Goal: Task Accomplishment & Management: Manage account settings

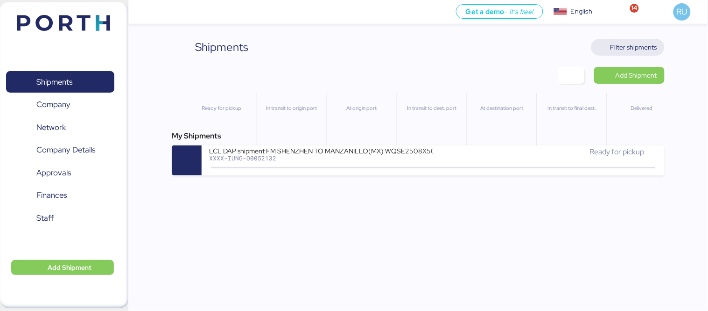
click at [622, 45] on span "Filter shipments" at bounding box center [634, 47] width 47 height 11
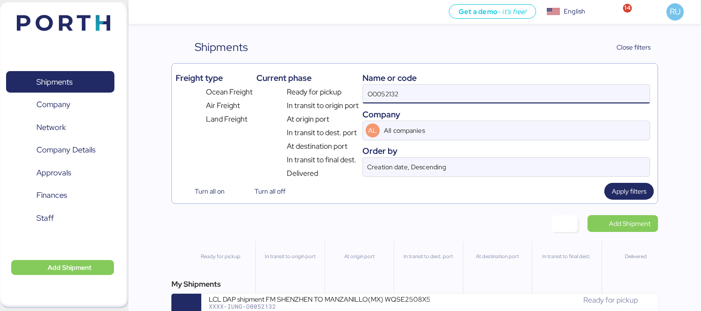
click at [466, 90] on input "O0052132" at bounding box center [506, 94] width 287 height 19
click at [465, 88] on input "O0052132" at bounding box center [506, 94] width 287 height 19
paste input "O0051726"
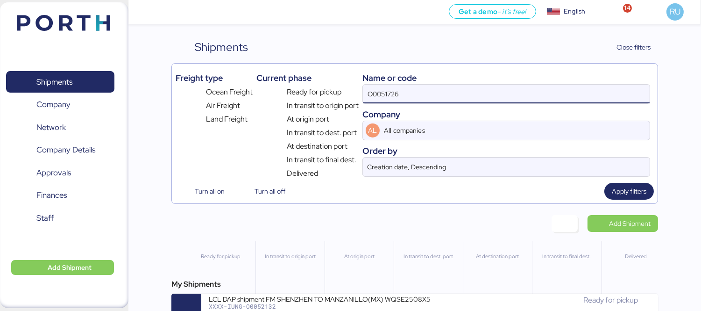
type input "O0051726"
click at [367, 293] on div "My Shipments LCL DAP shipment FM SHENZHEN TO MANZANILLO(MX) WQSE2505X25 XXXX-IU…" at bounding box center [414, 300] width 487 height 45
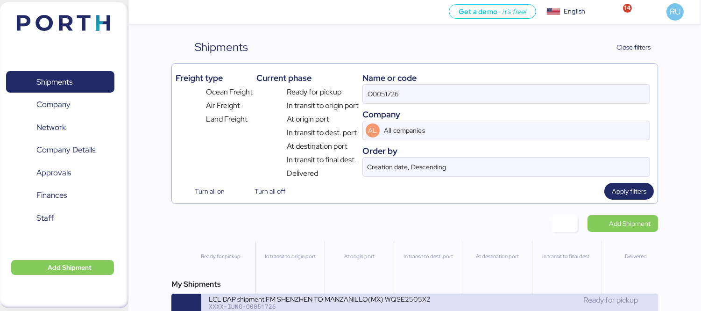
click at [370, 298] on div "LCL DAP shipment FM SHENZHEN TO MANZANILLO(MX) WQSE2505X25" at bounding box center [319, 298] width 221 height 8
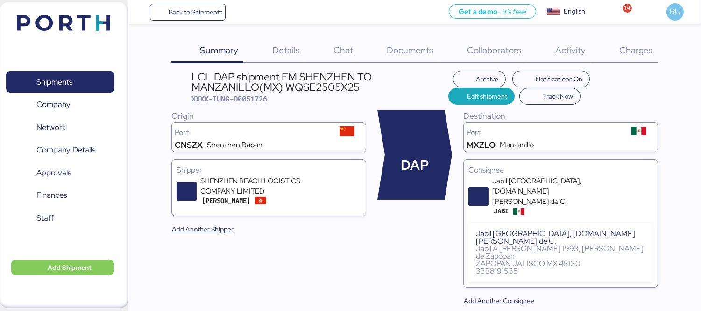
click at [631, 57] on div "Charges 0" at bounding box center [624, 51] width 67 height 24
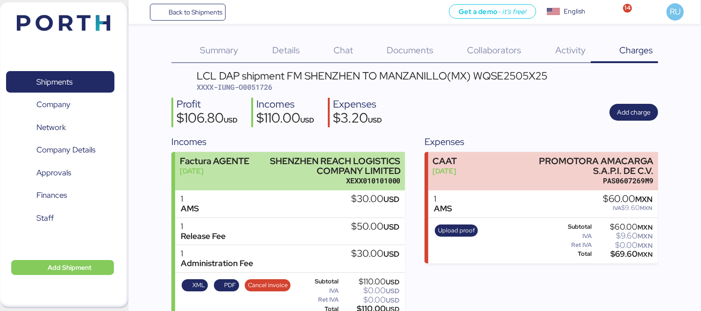
scroll to position [14, 0]
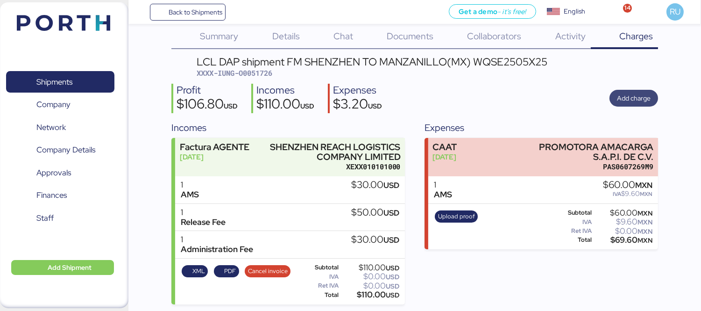
click at [638, 103] on span "Add charge" at bounding box center [634, 97] width 34 height 11
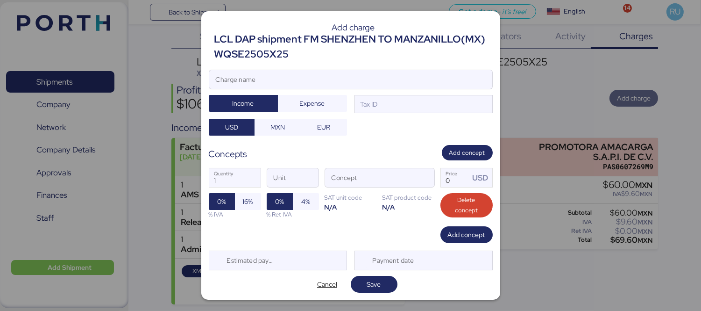
scroll to position [0, 0]
click at [394, 82] on input "Charge name" at bounding box center [350, 79] width 283 height 19
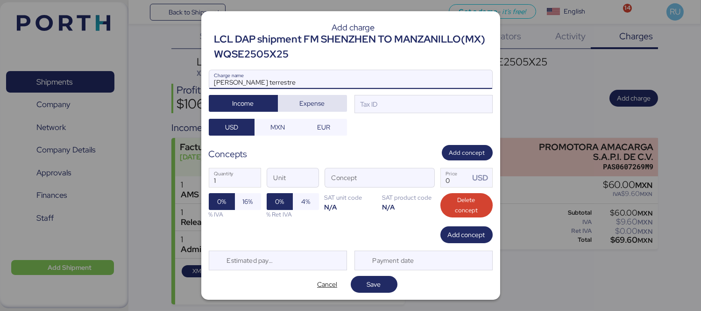
type input "[PERSON_NAME] terrestre"
click at [321, 105] on span "Expense" at bounding box center [312, 103] width 25 height 11
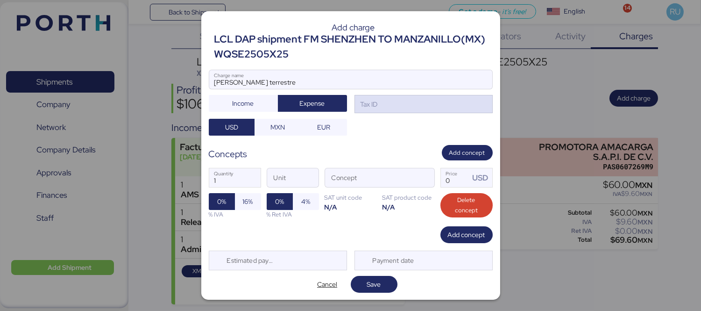
click at [395, 104] on div "Tax ID" at bounding box center [423, 104] width 138 height 19
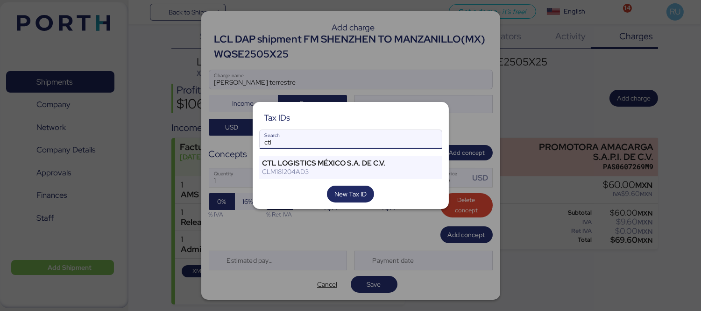
type input "ctl"
click at [342, 152] on div "Tax IDs ctl Search CTL LOGISTICS [GEOGRAPHIC_DATA] S.A. DE C.V. CLM181204AD3 Ne…" at bounding box center [351, 155] width 196 height 107
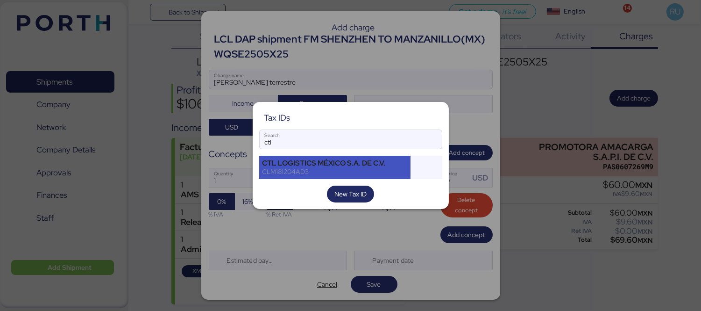
click at [354, 165] on div "CTL LOGISTICS MÉXICO S.A. DE C.V." at bounding box center [334, 163] width 145 height 8
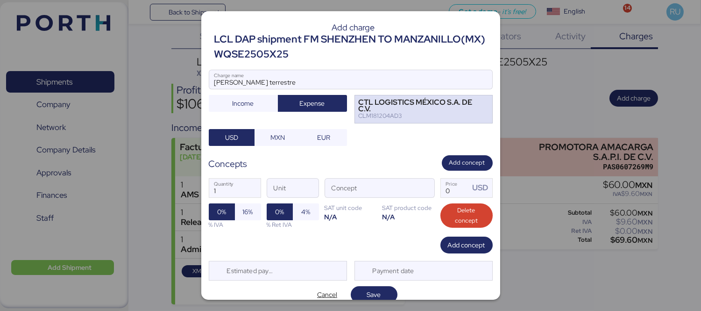
click at [477, 100] on div "CTL LOGISTICS MÉXICO S.A. DE C.V. CLM181204AD3" at bounding box center [423, 109] width 138 height 28
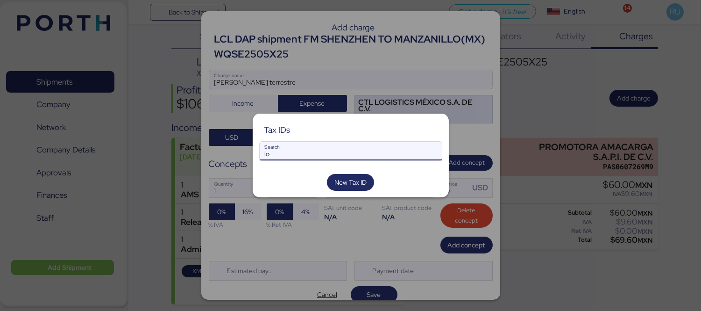
type input "l"
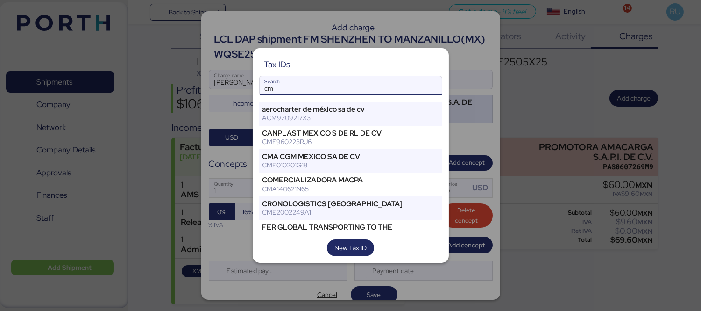
type input "c"
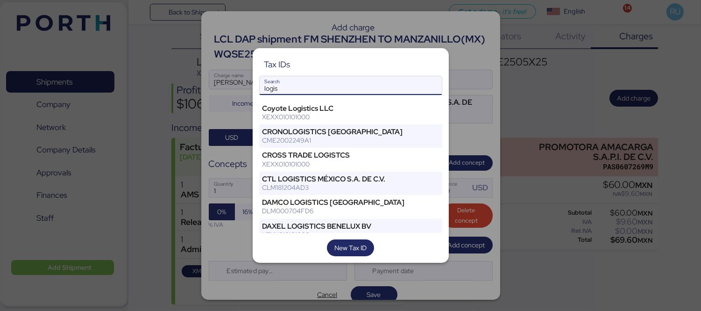
scroll to position [295, 0]
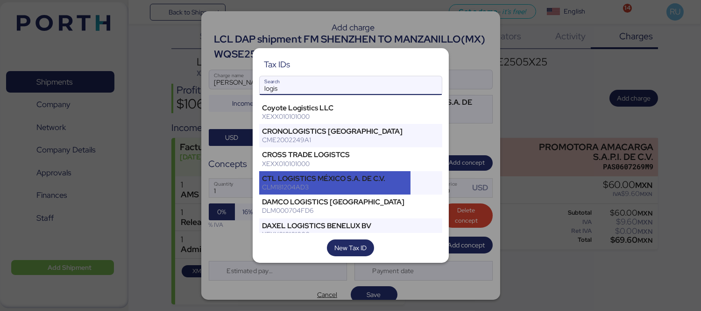
type input "logis"
click at [338, 174] on div "CTL LOGISTICS MÉXICO S.A. DE C.V." at bounding box center [334, 178] width 145 height 8
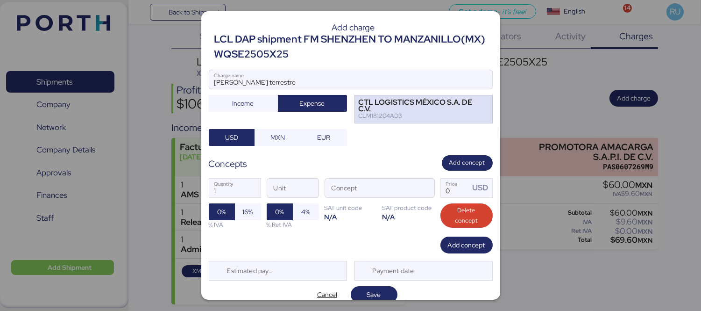
click at [475, 106] on div "CTL LOGISTICS MÉXICO S.A. DE C.V. CLM181204AD3" at bounding box center [423, 109] width 138 height 28
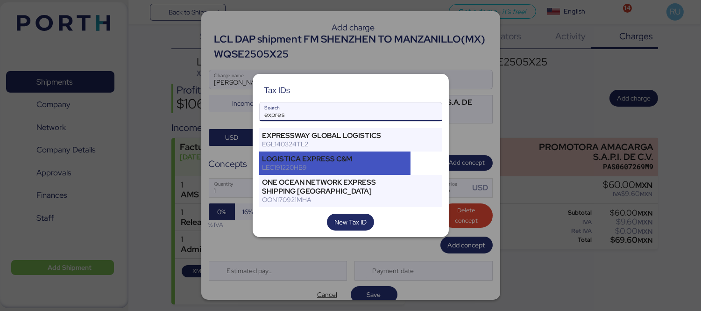
type input "expres"
click at [333, 171] on div "LEC191220HB9" at bounding box center [334, 167] width 145 height 8
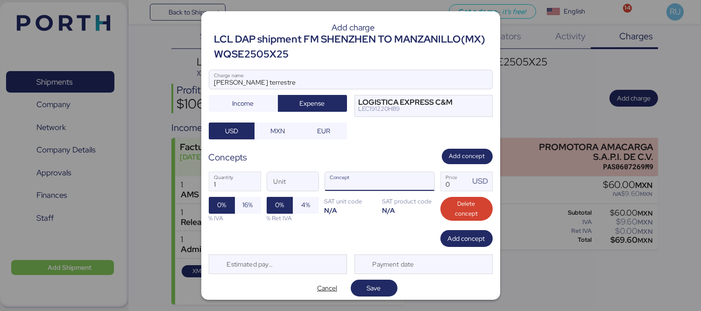
click at [412, 183] on div at bounding box center [423, 181] width 22 height 19
click at [415, 183] on span "button" at bounding box center [425, 184] width 20 height 20
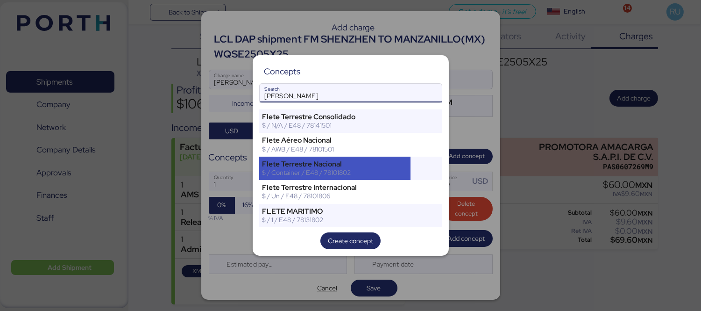
type input "[PERSON_NAME]"
click at [383, 169] on div "$ / Container / E48 / 78101802" at bounding box center [334, 172] width 145 height 8
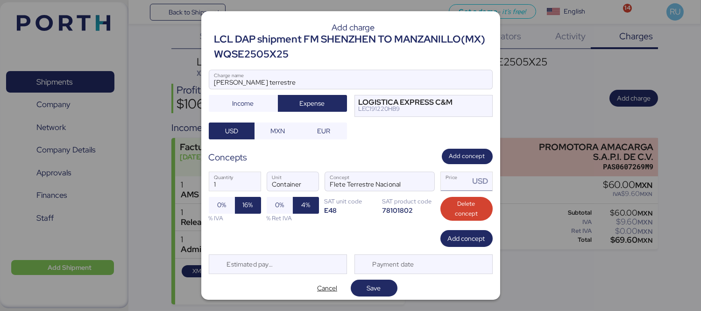
click at [447, 184] on input "Price USD" at bounding box center [455, 181] width 29 height 19
type input "0"
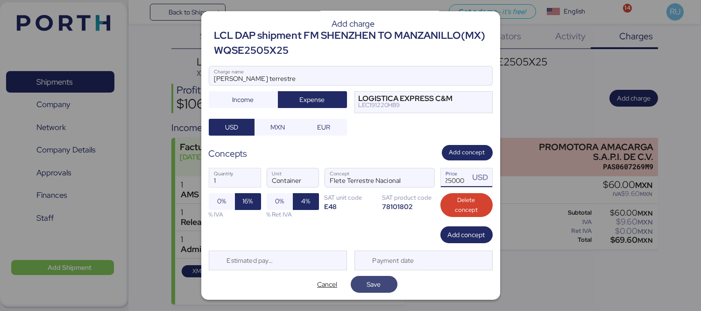
type input "25000"
click at [368, 291] on span "Save" at bounding box center [374, 284] width 47 height 17
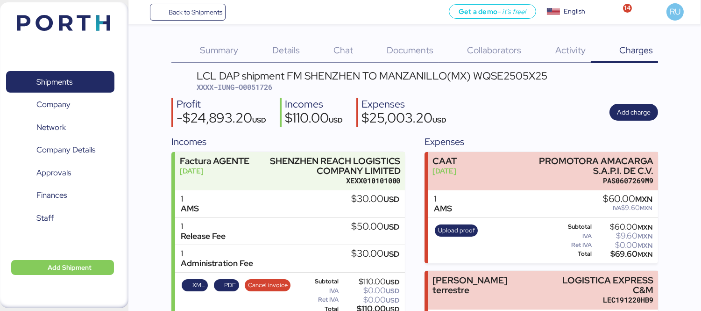
scroll to position [72, 0]
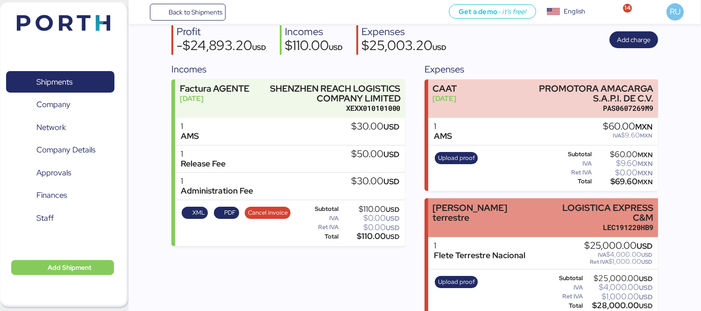
click at [467, 210] on div "[PERSON_NAME] terrestre" at bounding box center [486, 213] width 108 height 20
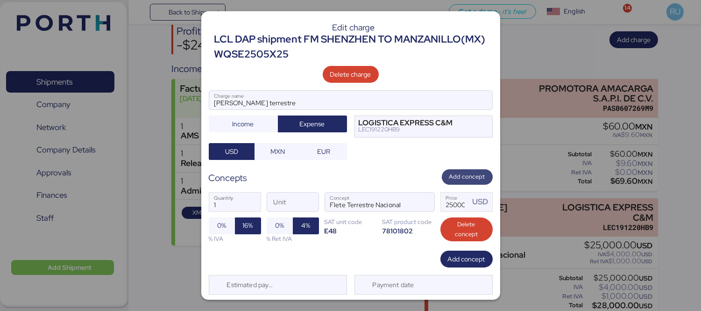
scroll to position [24, 0]
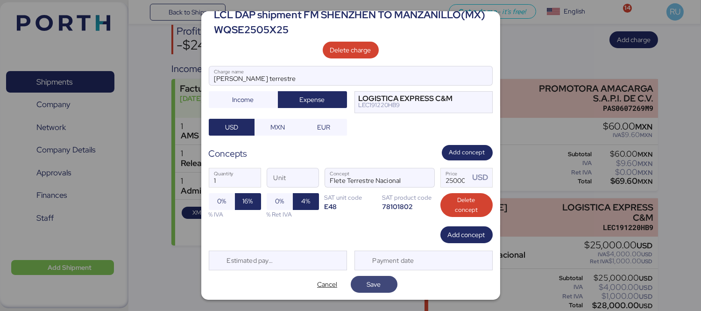
click at [375, 288] on span "Save" at bounding box center [374, 283] width 14 height 11
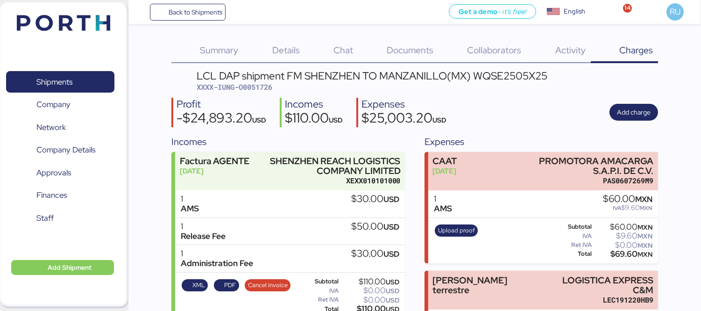
scroll to position [72, 0]
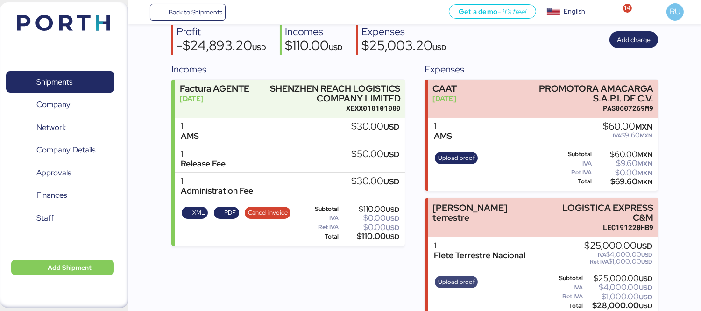
click at [461, 276] on span "Upload proof" at bounding box center [456, 281] width 37 height 10
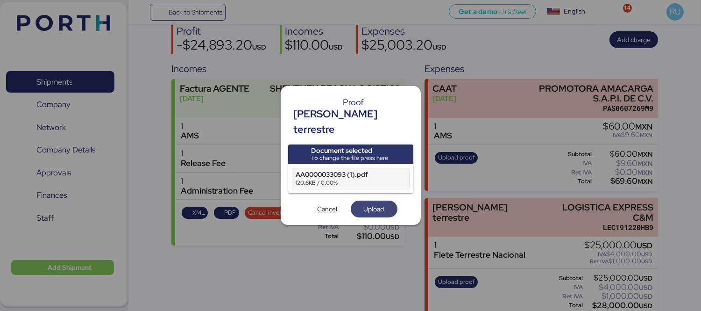
click at [381, 203] on span "Upload" at bounding box center [374, 208] width 21 height 11
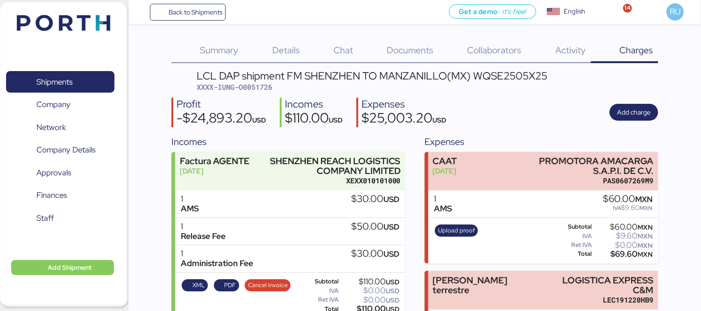
scroll to position [72, 0]
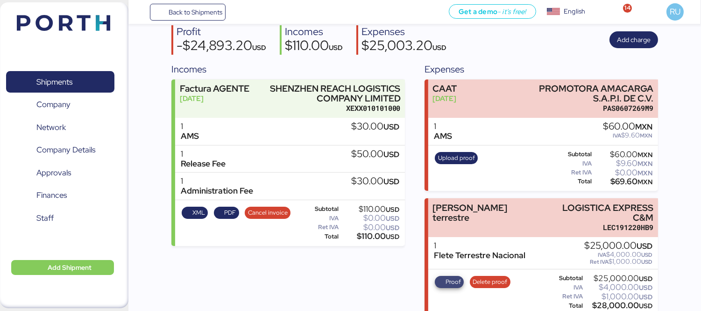
click at [454, 276] on span "Proof" at bounding box center [453, 281] width 15 height 10
click at [628, 38] on span "Add charge" at bounding box center [634, 39] width 34 height 11
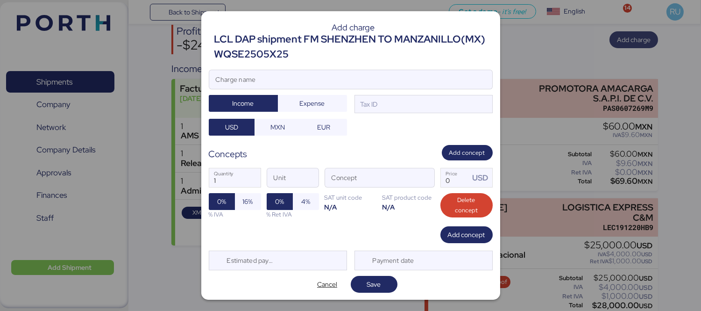
scroll to position [0, 0]
click at [382, 76] on input "Charge name" at bounding box center [350, 79] width 283 height 19
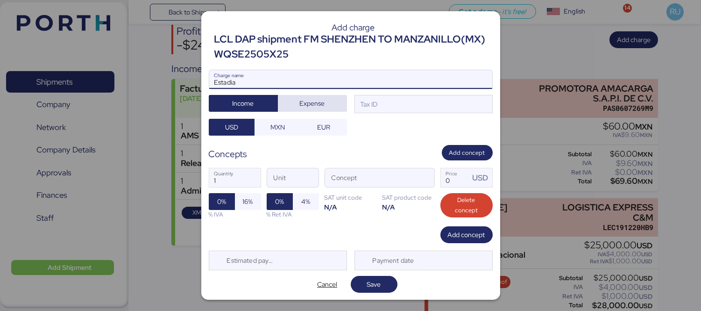
type input "Estadia"
click at [293, 105] on span "Expense" at bounding box center [312, 103] width 54 height 13
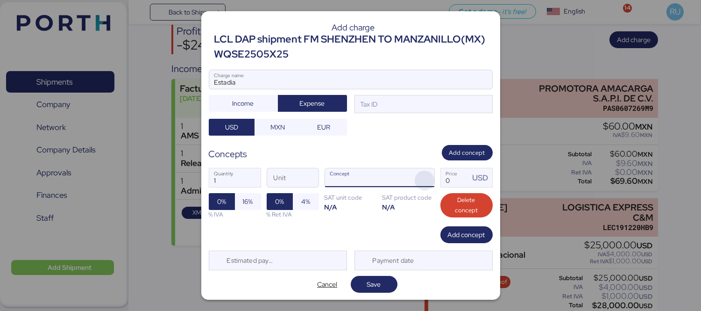
click at [423, 180] on span "button" at bounding box center [425, 180] width 20 height 20
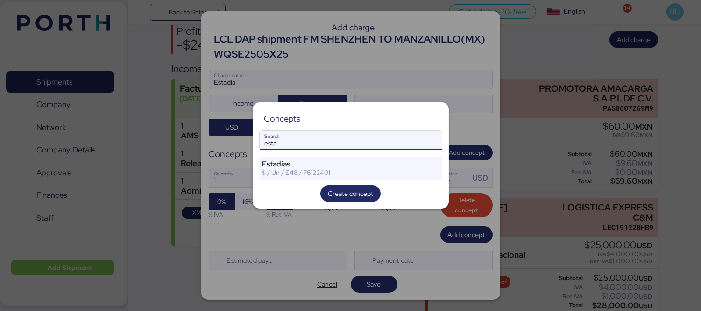
type input "esta"
click at [307, 153] on div "Concepts esta Search Estadías $ / Un / E48 / 76122401 Create concept" at bounding box center [351, 155] width 196 height 106
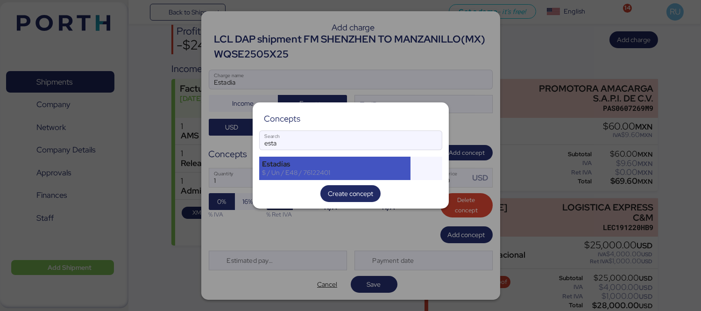
click at [314, 162] on div "Estadías" at bounding box center [334, 164] width 145 height 8
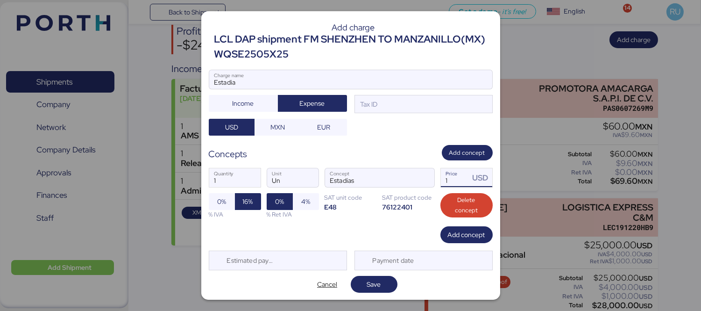
click at [442, 179] on input "1" at bounding box center [455, 177] width 29 height 19
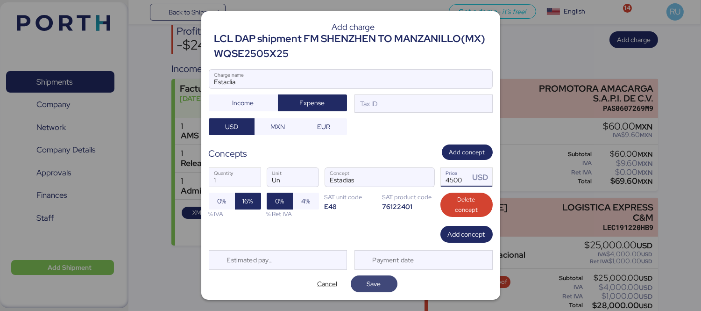
type input "4500"
click at [367, 285] on span "Save" at bounding box center [374, 283] width 14 height 11
click at [367, 281] on span "Save" at bounding box center [374, 283] width 14 height 11
click at [293, 198] on span "4%" at bounding box center [306, 200] width 26 height 17
click at [367, 278] on span "Save" at bounding box center [374, 283] width 14 height 11
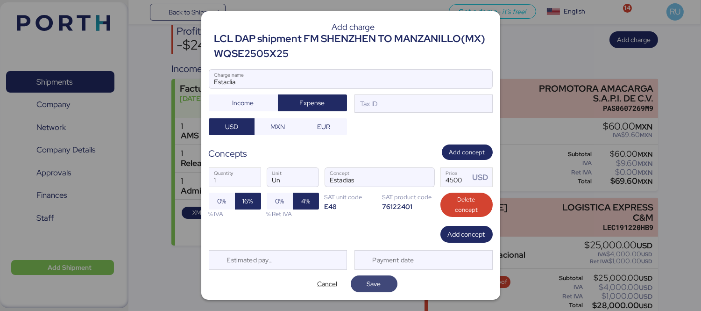
click at [373, 283] on span "Save" at bounding box center [374, 283] width 14 height 11
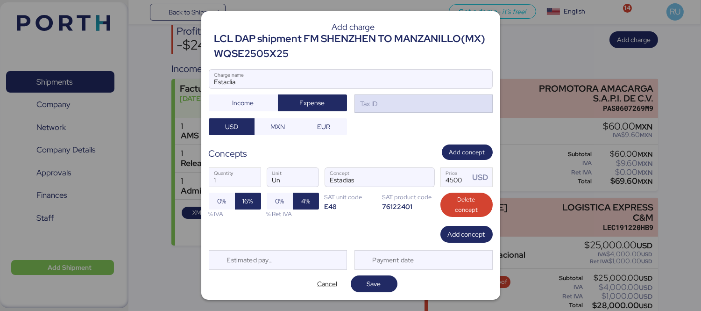
click at [482, 100] on div "Tax ID" at bounding box center [423, 103] width 138 height 19
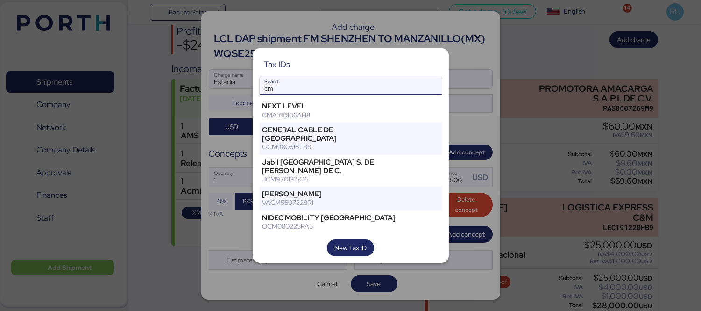
scroll to position [160, 0]
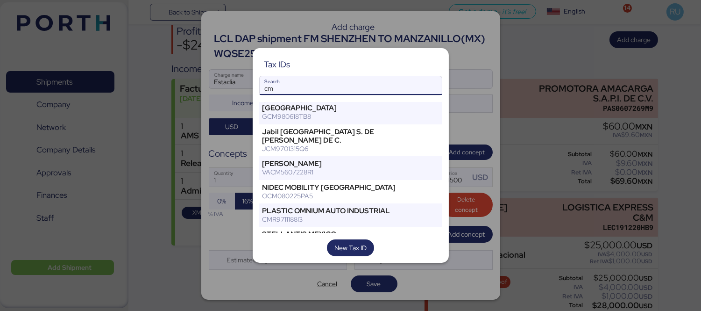
type input "c"
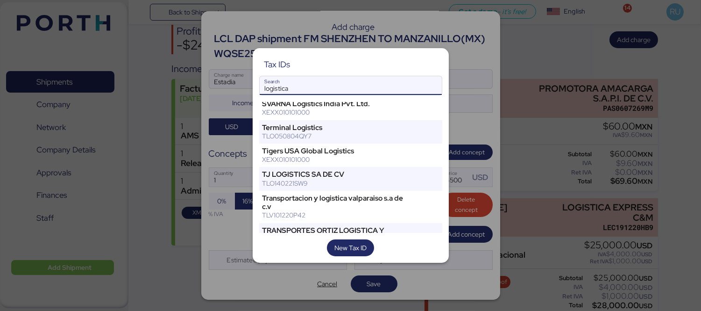
scroll to position [512, 0]
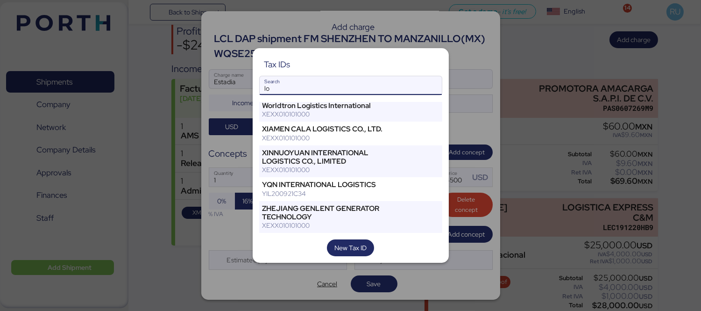
type input "l"
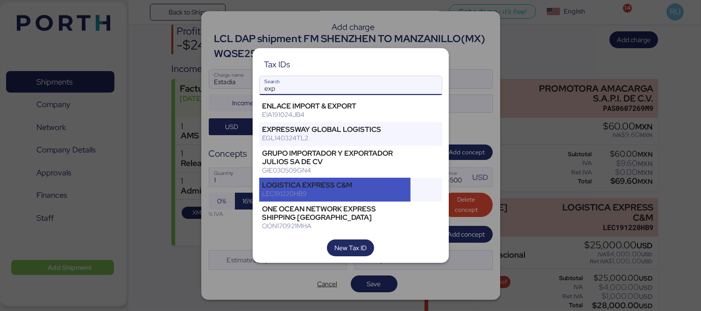
scroll to position [35, 0]
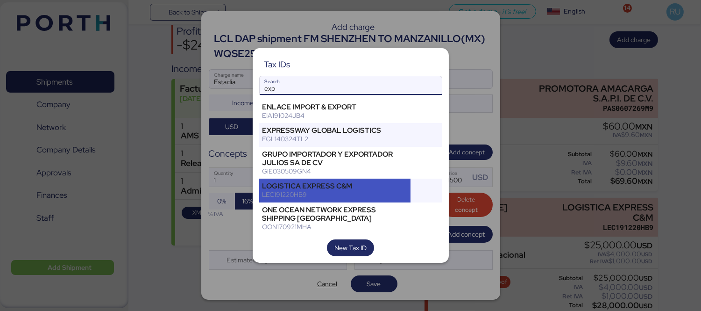
type input "exp"
click at [361, 191] on div "LEC191220HB9" at bounding box center [334, 194] width 145 height 8
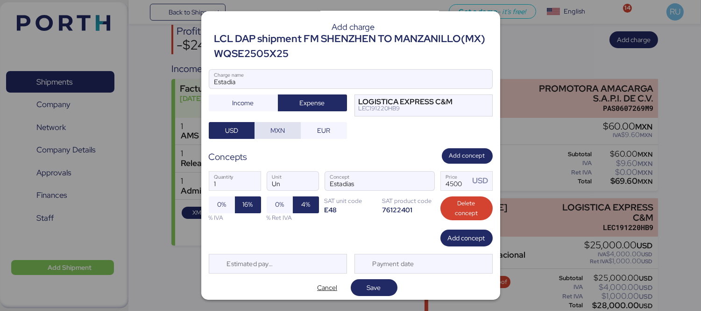
click at [276, 128] on span "MXN" at bounding box center [277, 130] width 14 height 11
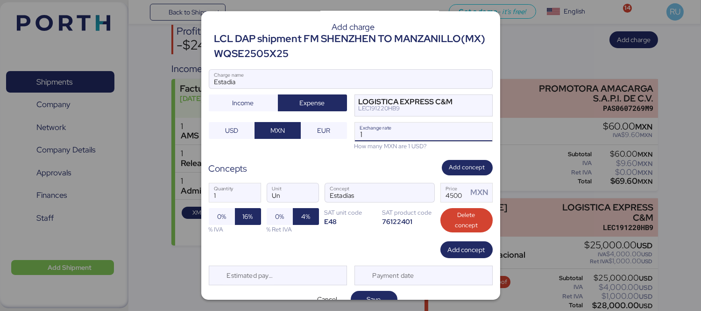
click at [367, 131] on input "1" at bounding box center [423, 131] width 137 height 19
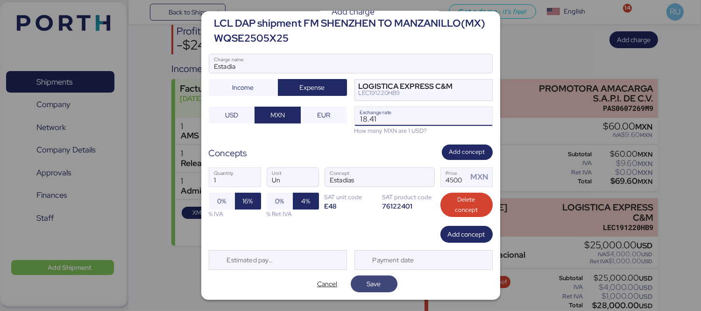
type input "18.41"
click at [372, 278] on span "Save" at bounding box center [374, 283] width 14 height 11
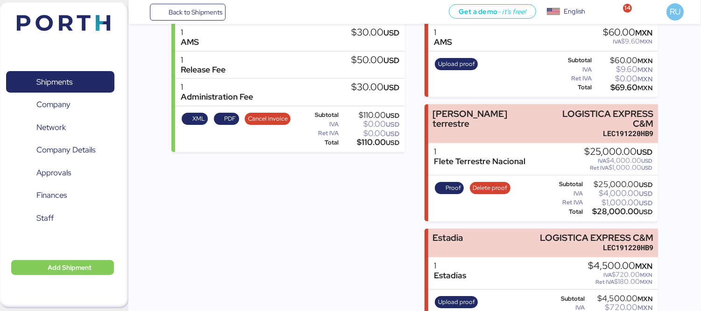
scroll to position [166, 0]
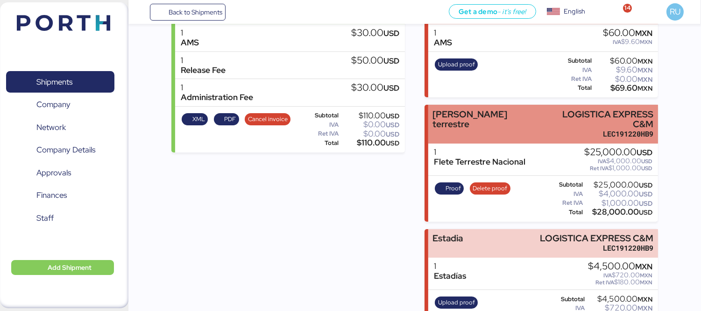
click at [524, 120] on div "[PERSON_NAME] terrestre LOGISTICA EXPRESS C&M LEC191220HB9" at bounding box center [543, 124] width 230 height 39
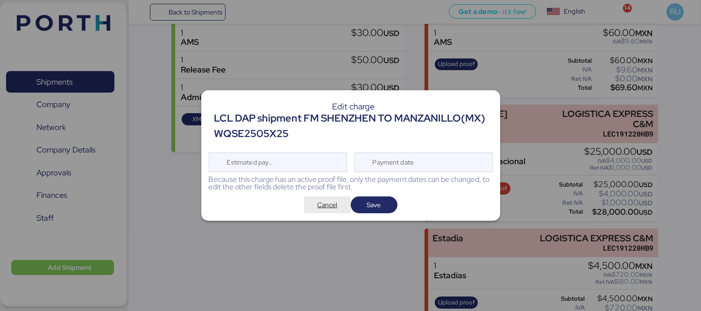
click at [329, 208] on span "Cancel" at bounding box center [327, 204] width 20 height 11
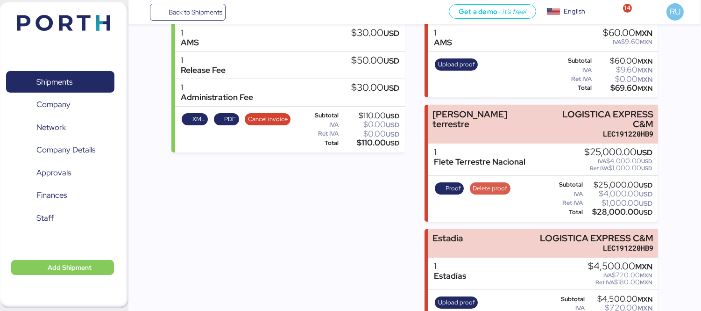
click at [491, 183] on span "Delete proof" at bounding box center [490, 188] width 35 height 10
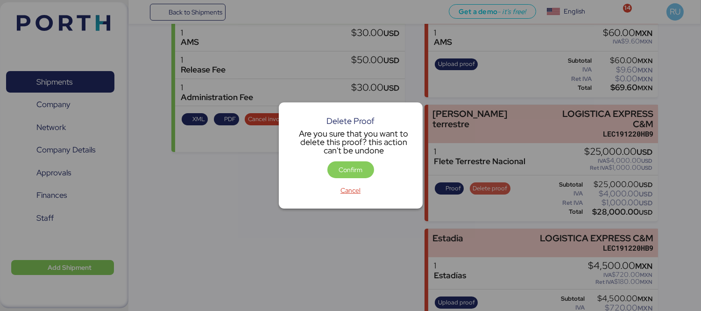
scroll to position [0, 0]
click at [342, 166] on span "Confirm" at bounding box center [351, 169] width 24 height 11
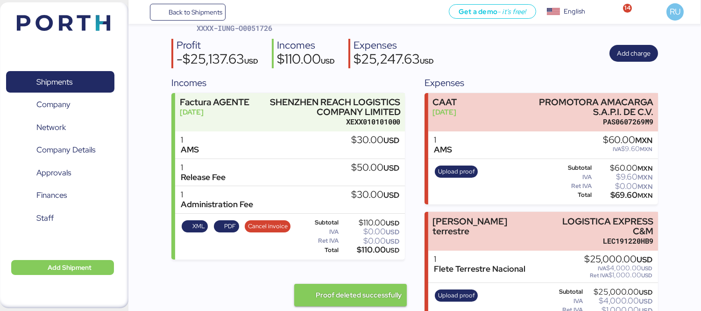
scroll to position [61, 0]
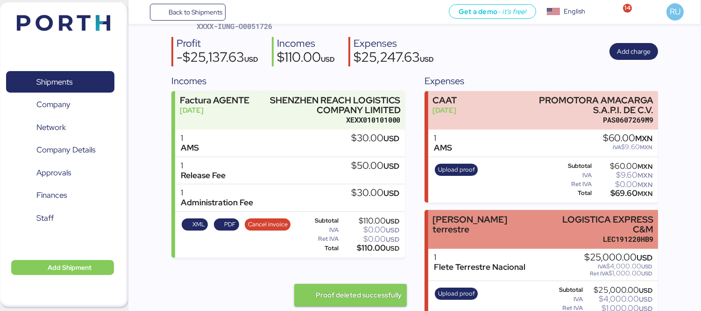
click at [507, 223] on div "[PERSON_NAME] terrestre LOGISTICA EXPRESS C&M LEC191220HB9" at bounding box center [543, 229] width 230 height 39
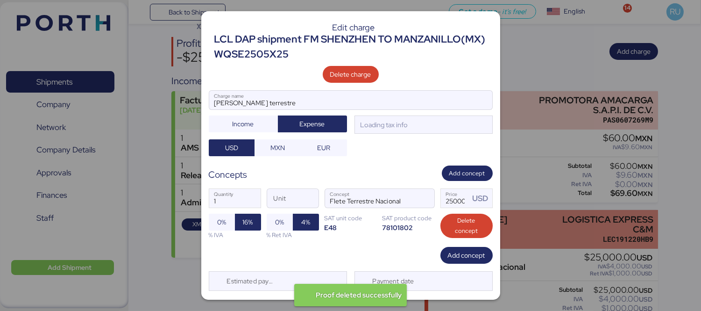
scroll to position [0, 0]
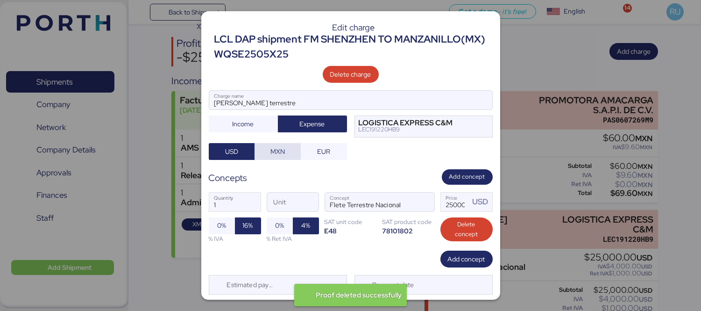
click at [272, 147] on span "MXN" at bounding box center [277, 151] width 14 height 11
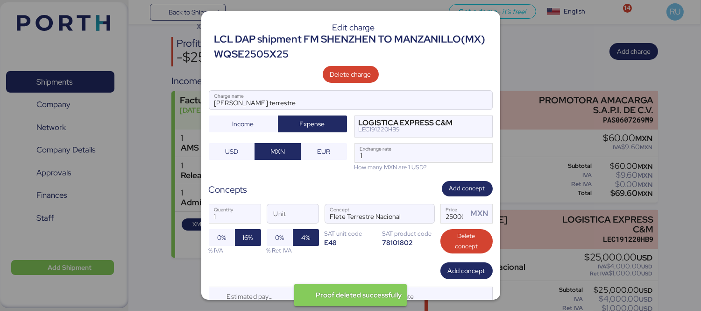
click at [372, 162] on input "1" at bounding box center [423, 152] width 137 height 19
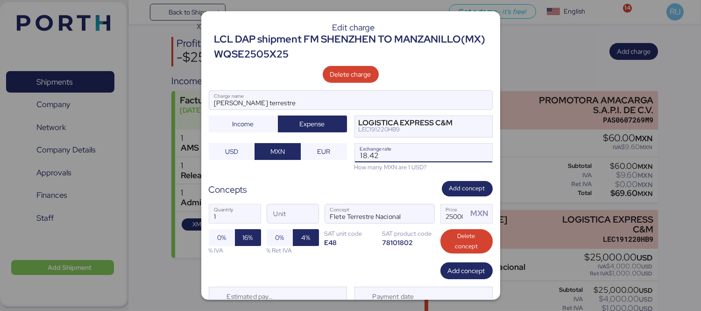
scroll to position [36, 0]
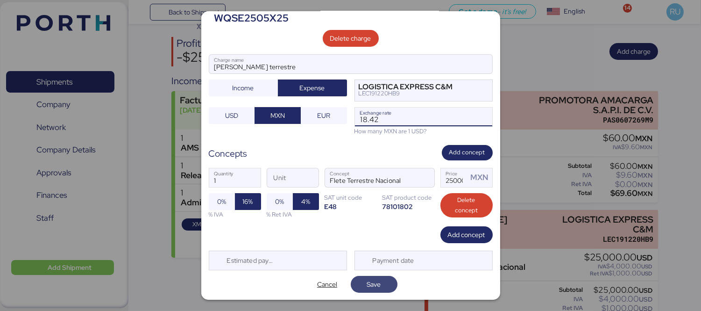
type input "18.42"
click at [367, 283] on span "Save" at bounding box center [374, 283] width 14 height 11
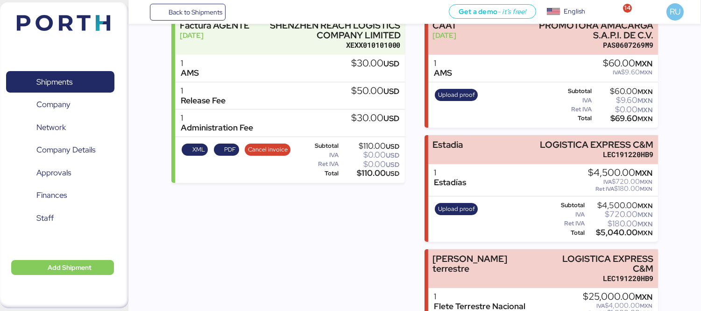
scroll to position [154, 0]
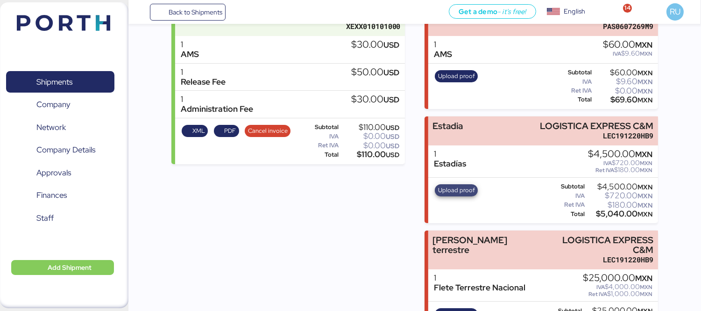
click at [468, 194] on span "Upload proof" at bounding box center [456, 190] width 43 height 12
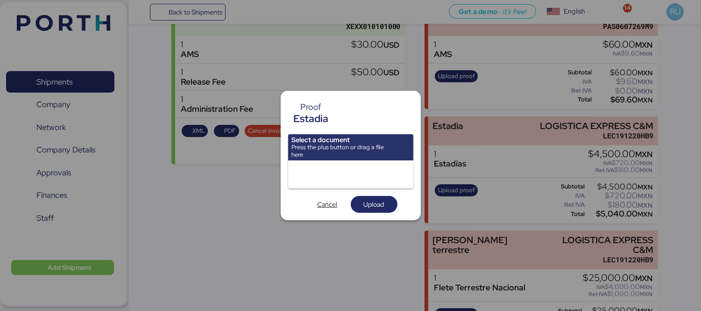
click at [446, 265] on div at bounding box center [350, 155] width 701 height 311
click at [328, 204] on span "Cancel" at bounding box center [327, 203] width 20 height 11
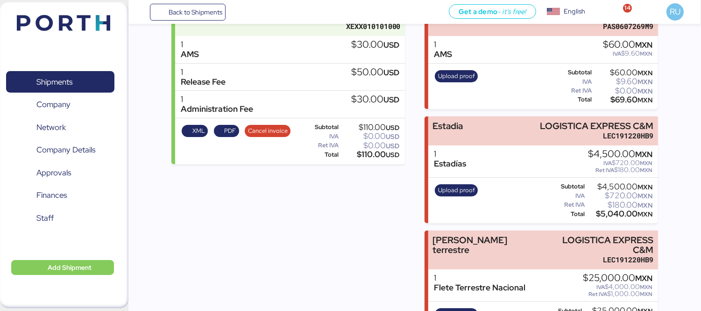
scroll to position [186, 0]
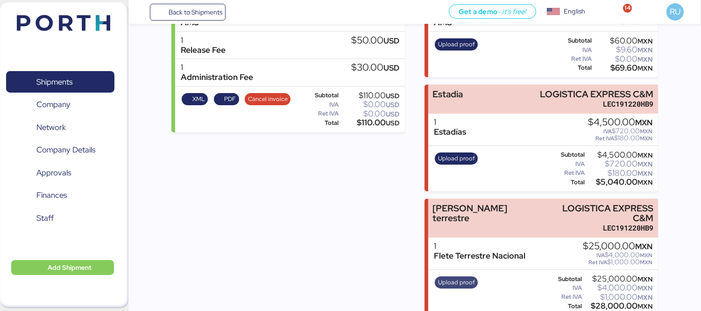
click at [444, 276] on span "Upload proof" at bounding box center [456, 282] width 43 height 12
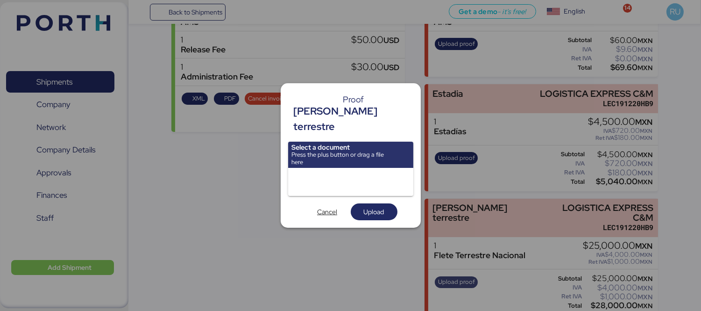
scroll to position [0, 0]
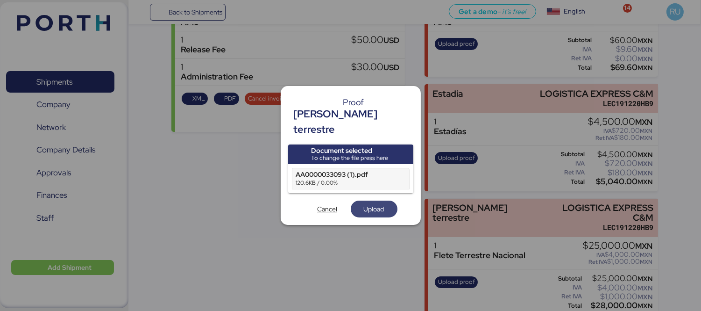
click at [375, 203] on span "Upload" at bounding box center [374, 208] width 21 height 11
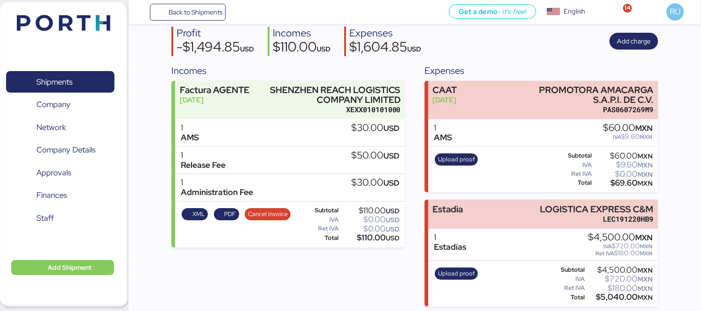
scroll to position [71, 0]
click at [454, 267] on span "Upload proof" at bounding box center [456, 273] width 43 height 12
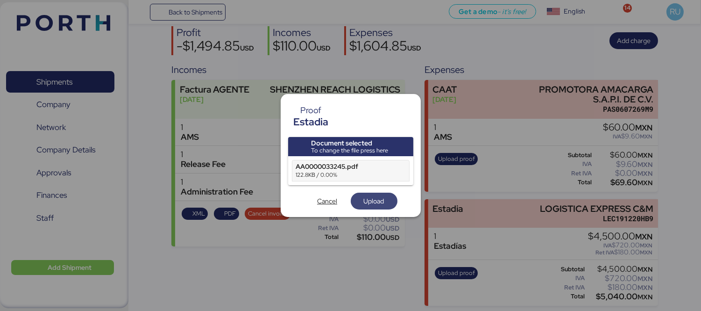
click at [381, 198] on span "Upload" at bounding box center [374, 200] width 21 height 11
